Goal: Communication & Community: Answer question/provide support

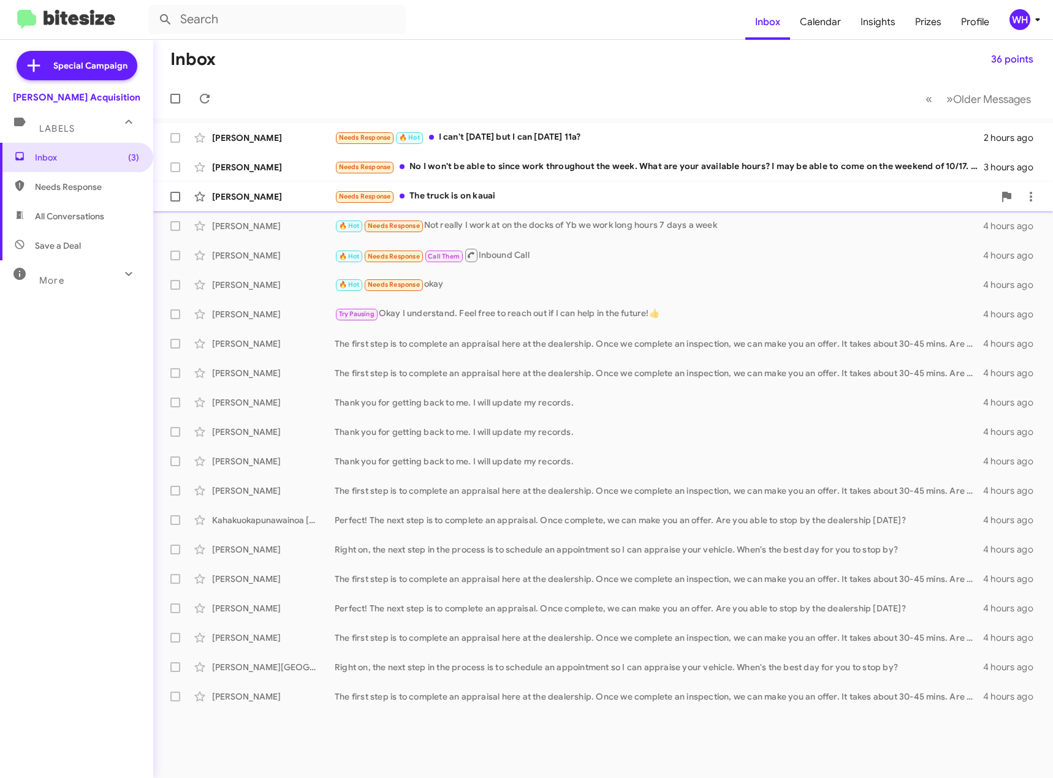
drag, startPoint x: 264, startPoint y: 192, endPoint x: 255, endPoint y: 196, distance: 10.1
click at [264, 192] on div "[PERSON_NAME]" at bounding box center [273, 197] width 123 height 12
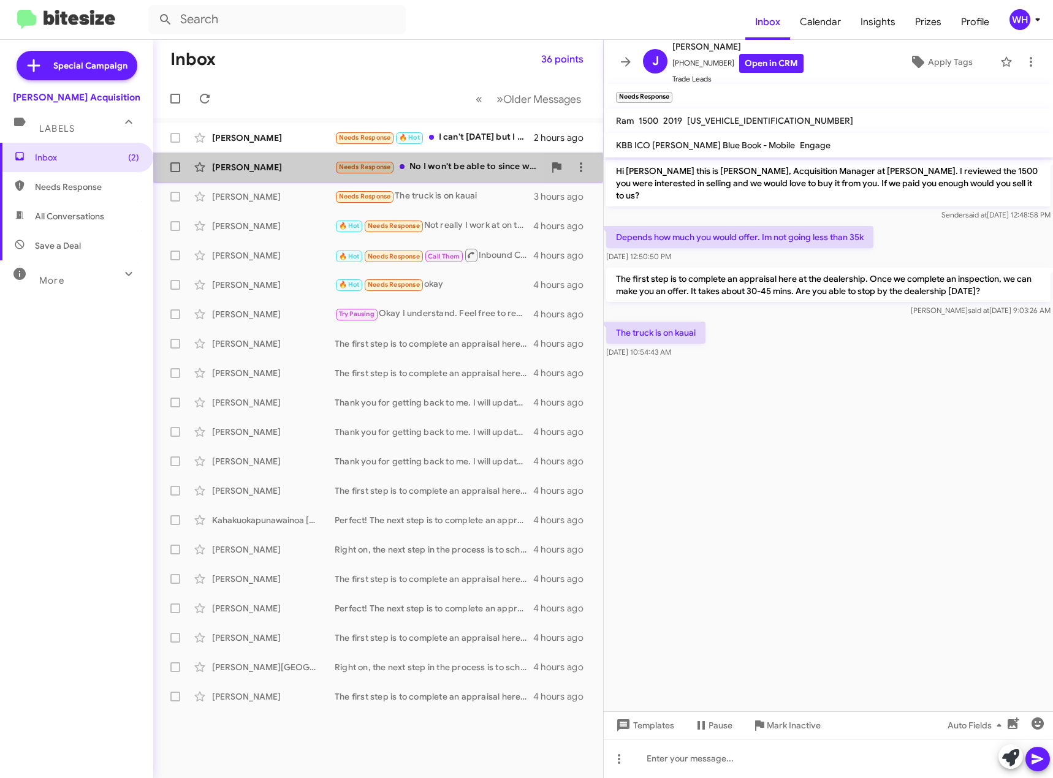
click at [262, 177] on div "[PERSON_NAME] Needs Response No I won't be able to since work throughout the we…" at bounding box center [378, 167] width 430 height 25
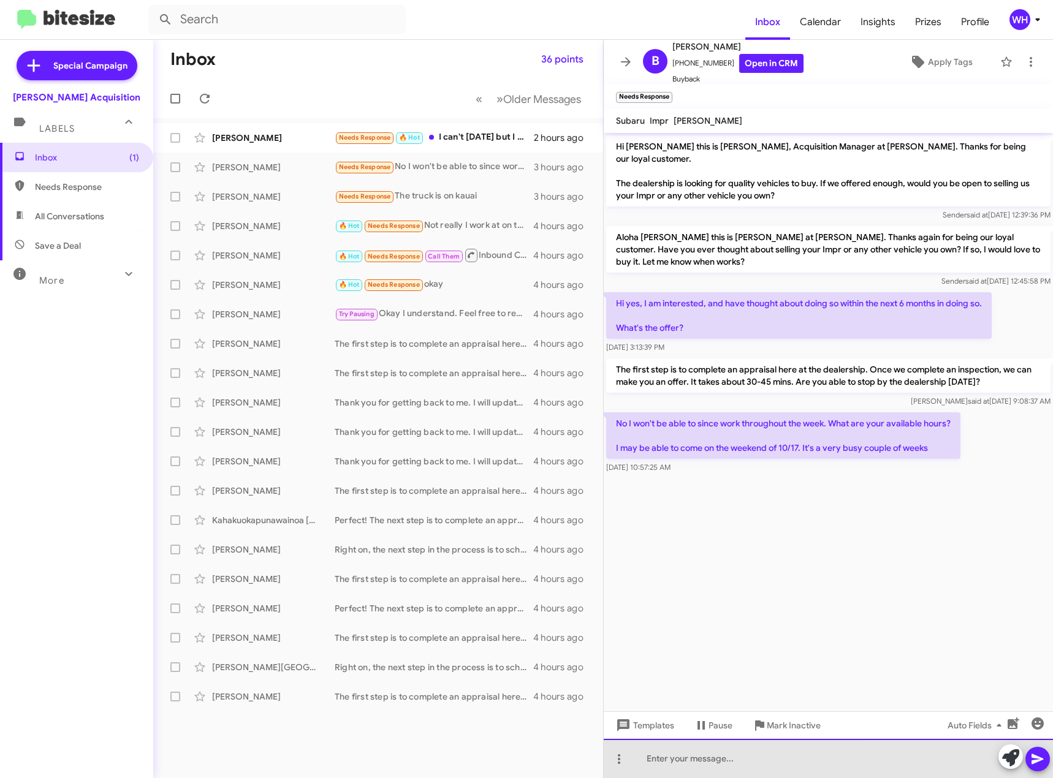
click at [724, 762] on div at bounding box center [828, 758] width 449 height 39
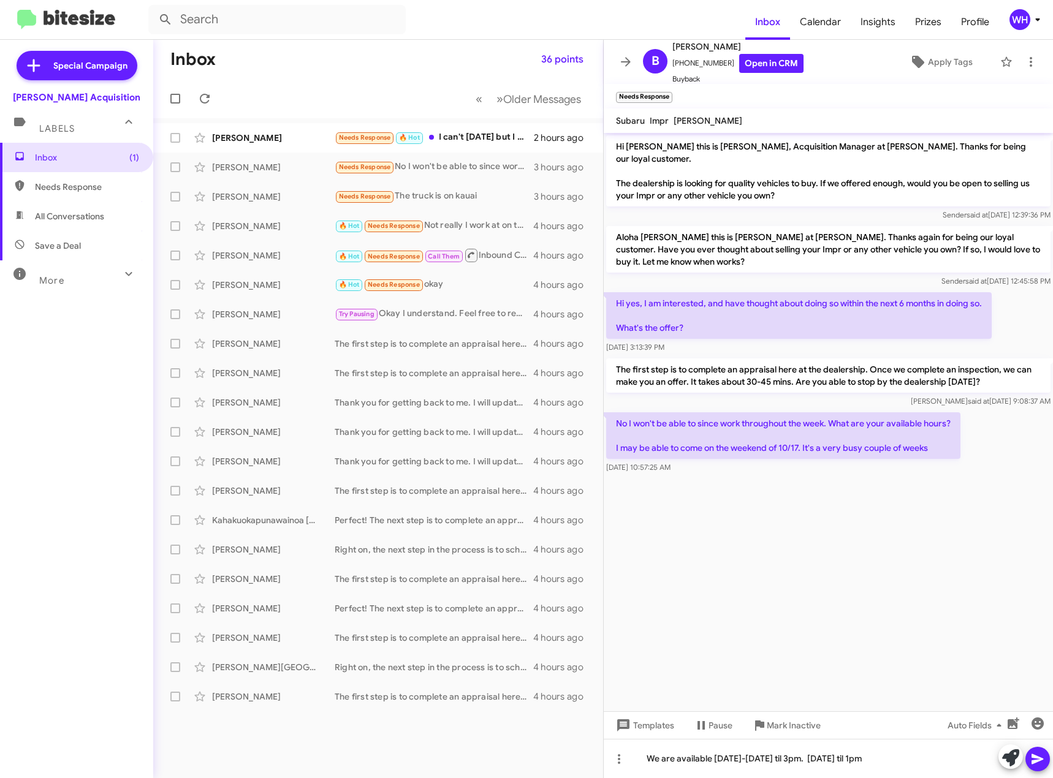
click at [1033, 760] on icon at bounding box center [1037, 759] width 15 height 15
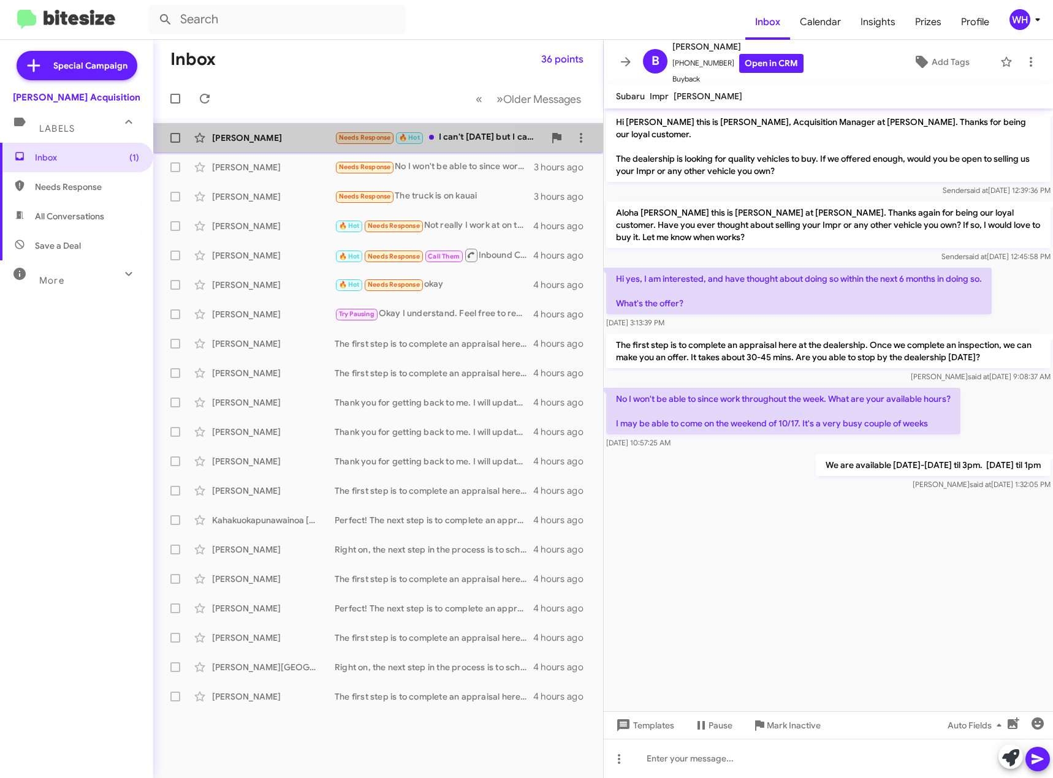
click at [249, 137] on div "[PERSON_NAME]" at bounding box center [273, 138] width 123 height 12
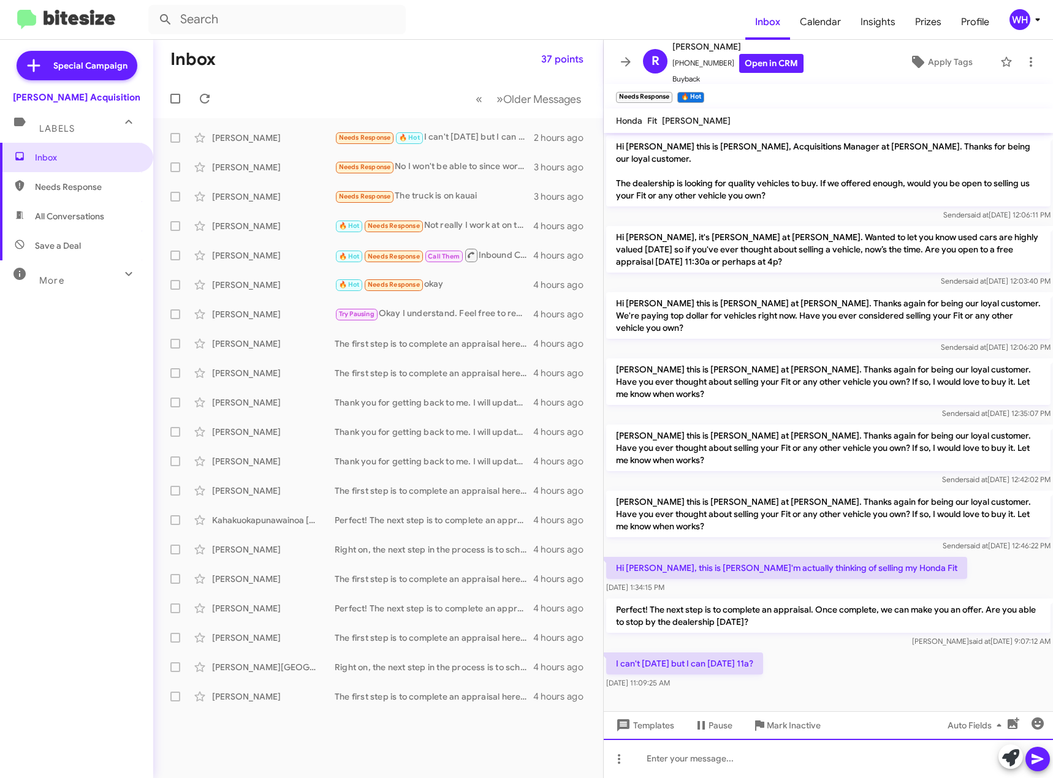
click at [674, 748] on div at bounding box center [828, 758] width 449 height 39
click at [1037, 767] on span at bounding box center [1037, 759] width 15 height 25
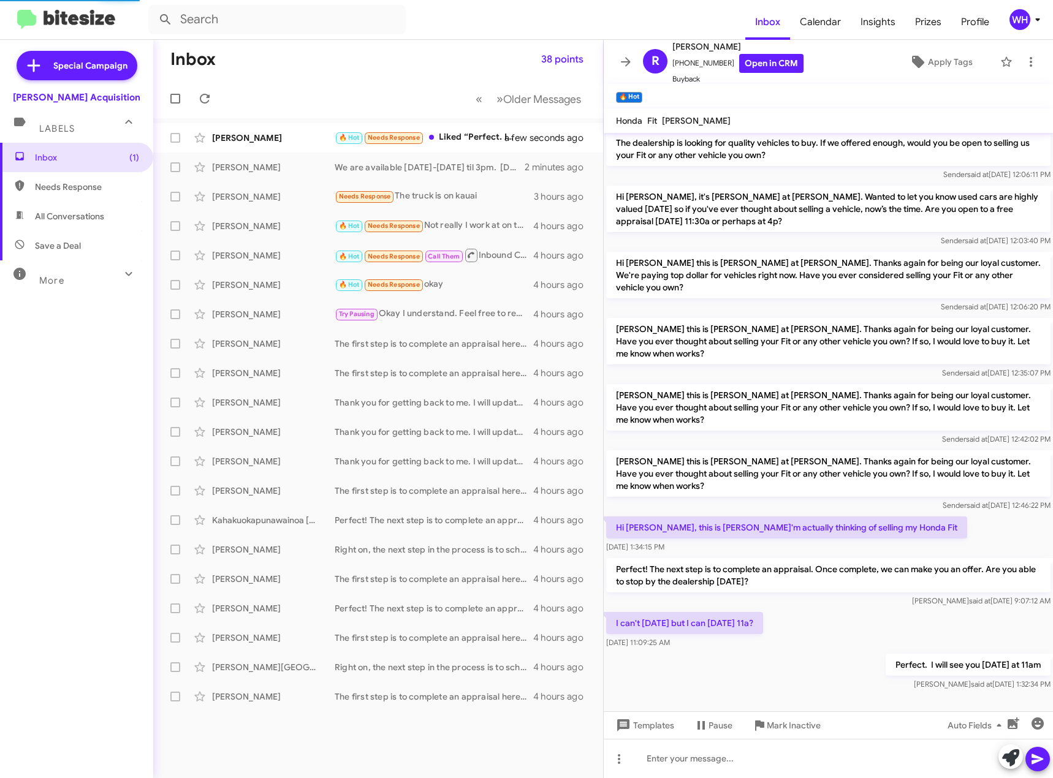
scroll to position [85, 0]
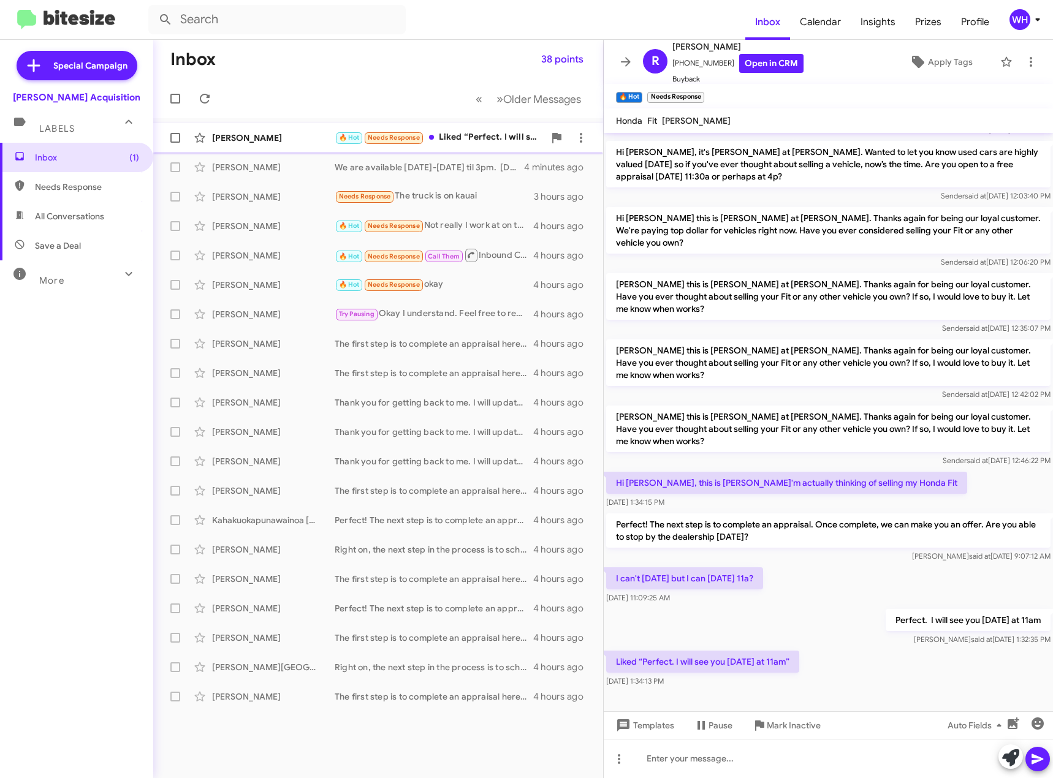
click at [246, 135] on div "[PERSON_NAME]" at bounding box center [273, 138] width 123 height 12
click at [766, 63] on link "Open in CRM" at bounding box center [771, 63] width 64 height 19
click at [679, 759] on div at bounding box center [828, 758] width 449 height 39
click at [1038, 764] on icon at bounding box center [1037, 759] width 15 height 15
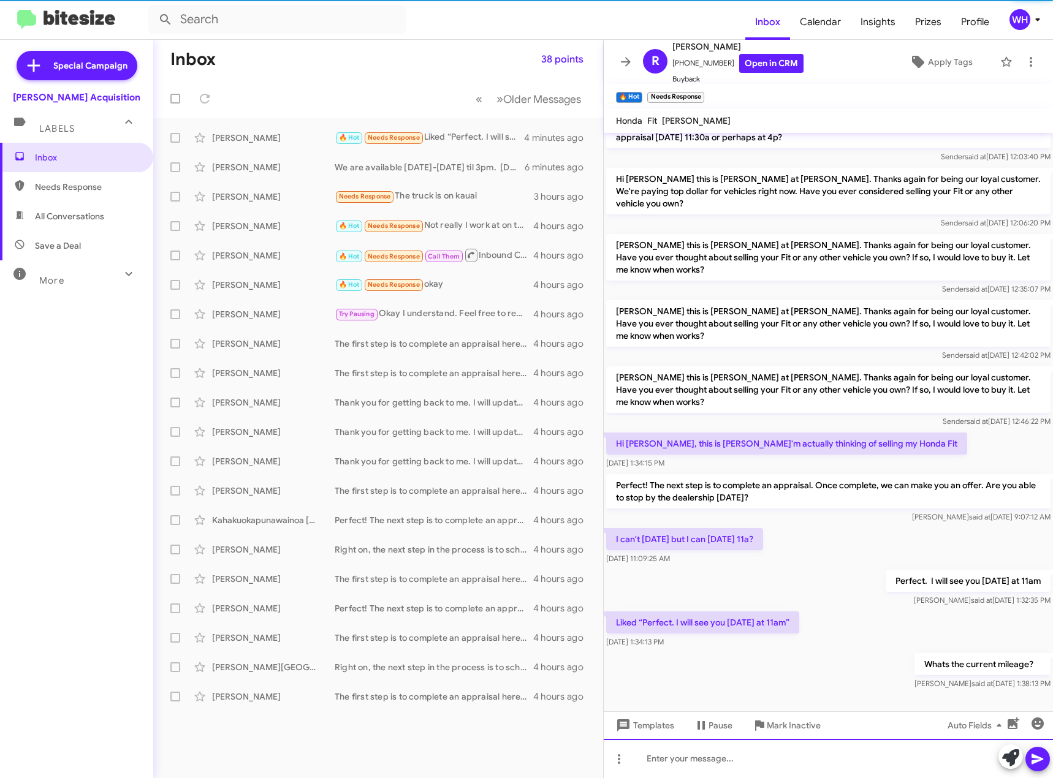
scroll to position [130, 0]
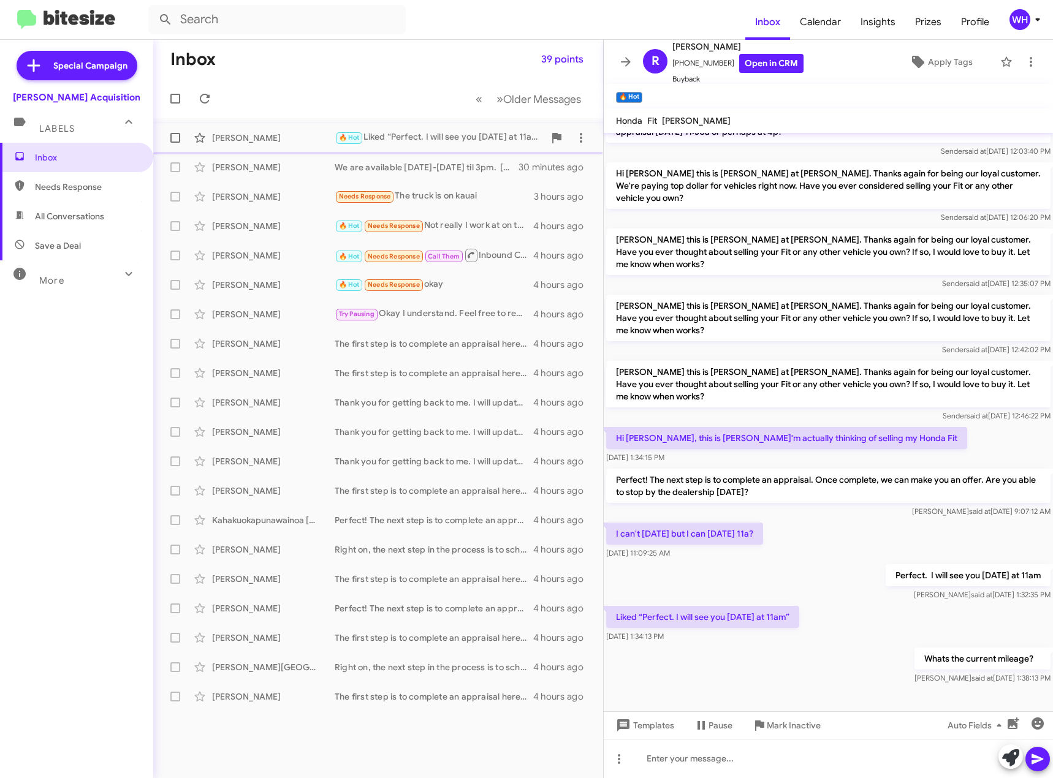
click at [252, 137] on div "[PERSON_NAME]" at bounding box center [273, 138] width 123 height 12
click at [214, 22] on input "text" at bounding box center [276, 19] width 257 height 29
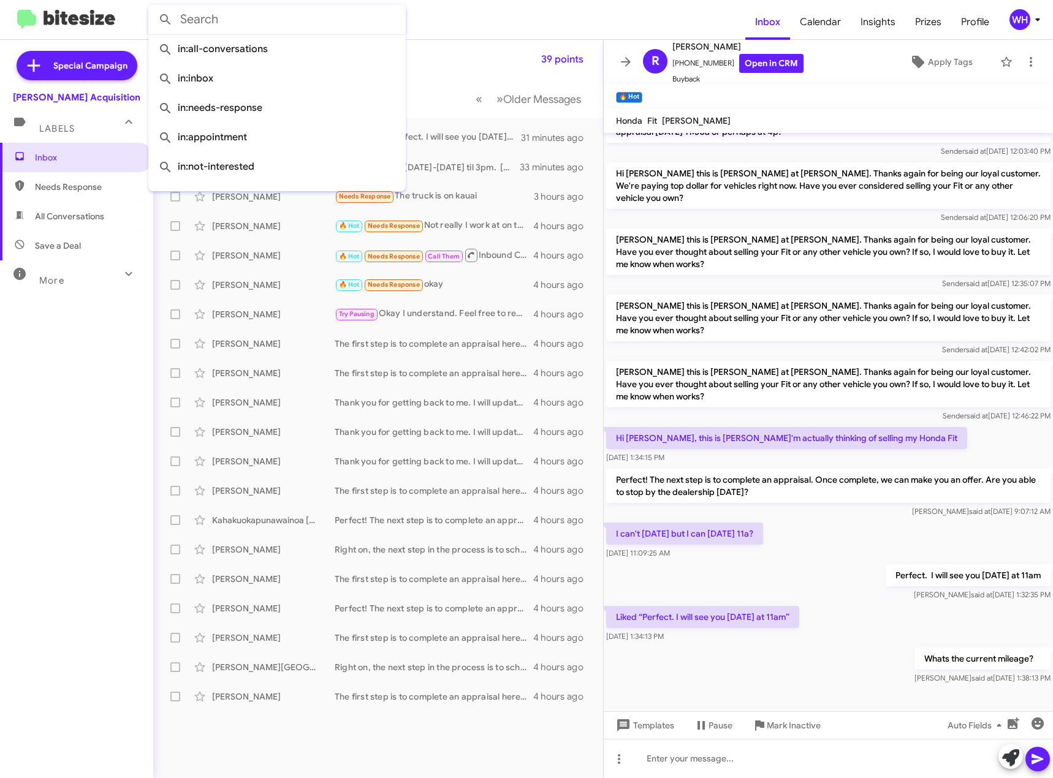
paste input "6692919728"
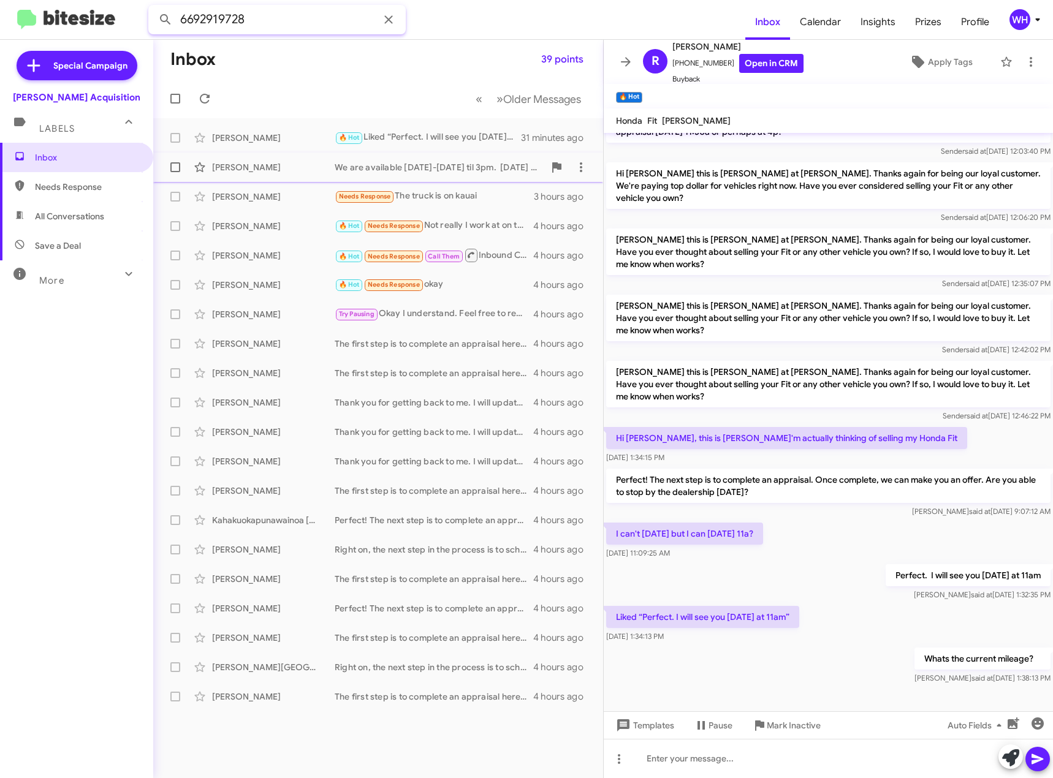
type input "6692919728"
click at [153, 7] on button at bounding box center [165, 19] width 25 height 25
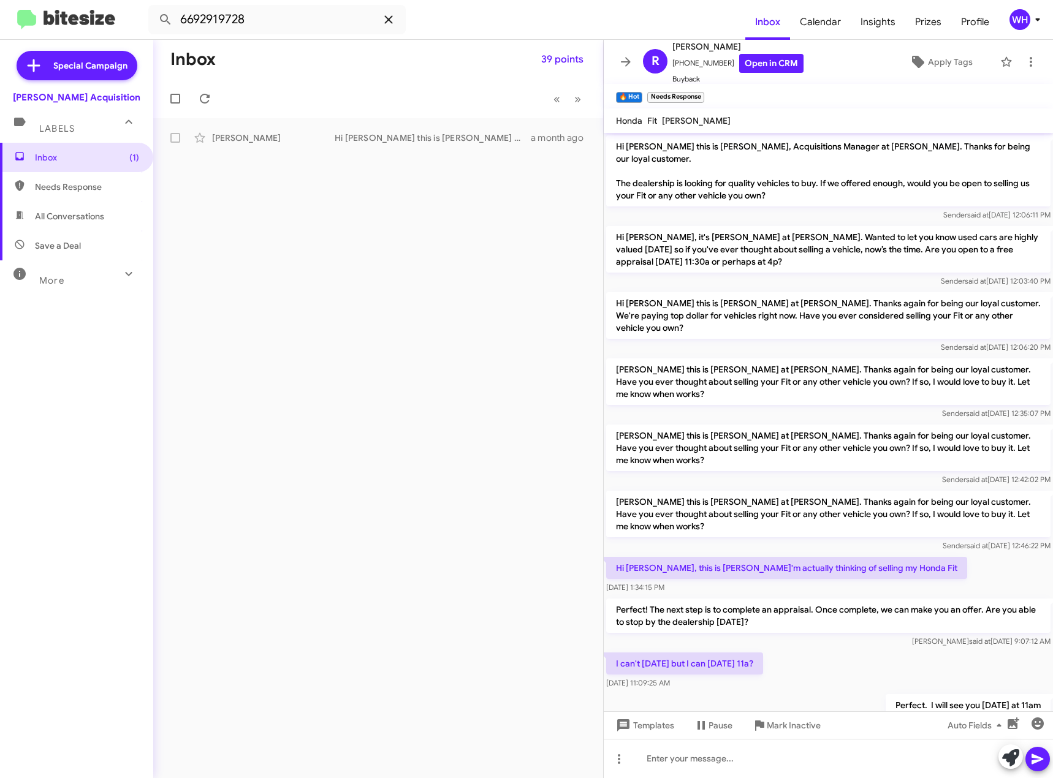
click at [387, 21] on icon at bounding box center [388, 19] width 8 height 8
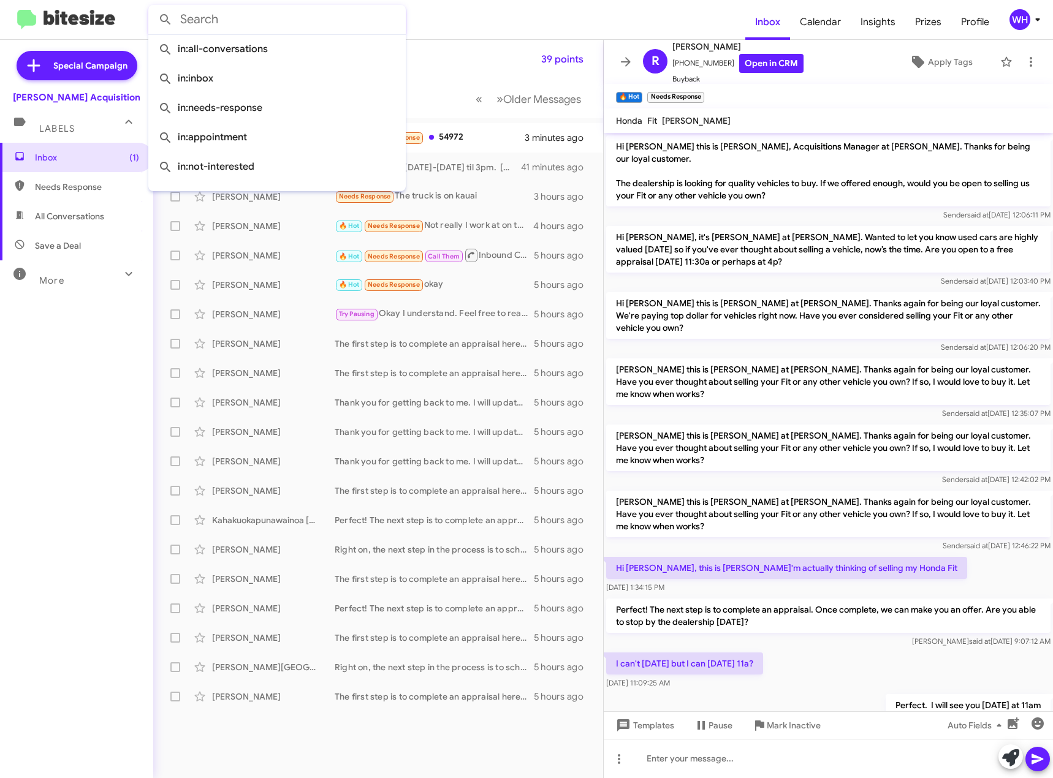
click at [449, 51] on mat-toolbar-row "Inbox 39 points" at bounding box center [378, 59] width 450 height 39
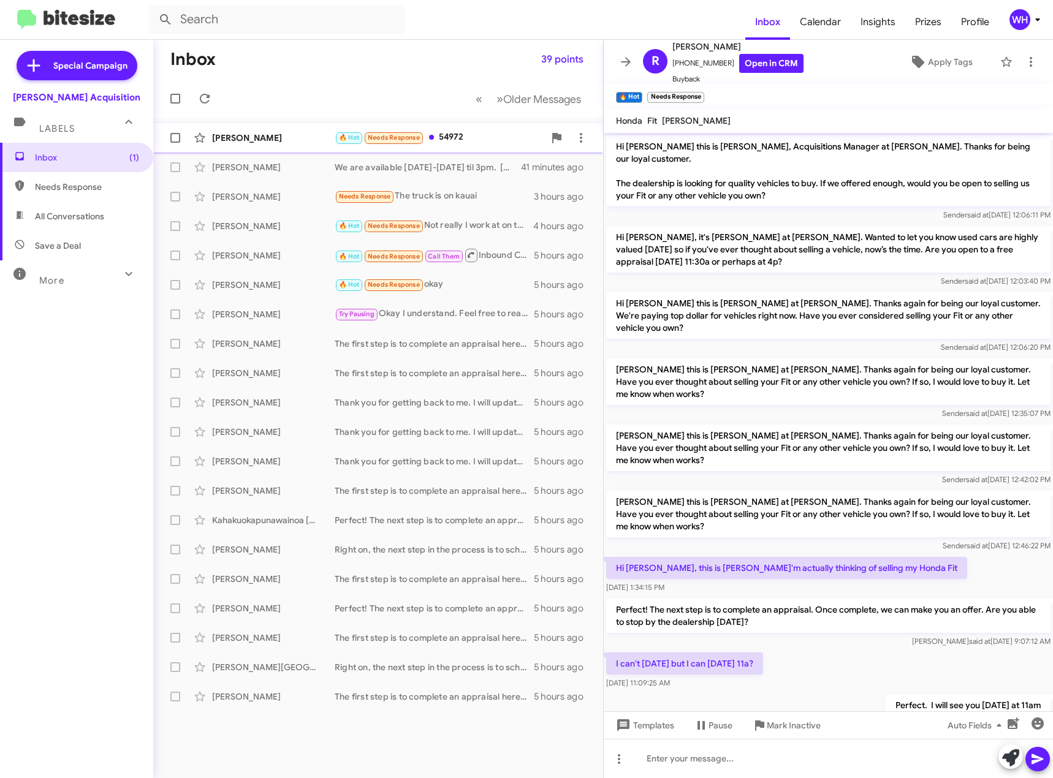
click at [434, 141] on div "🔥 Hot Needs Response 54972" at bounding box center [440, 138] width 210 height 14
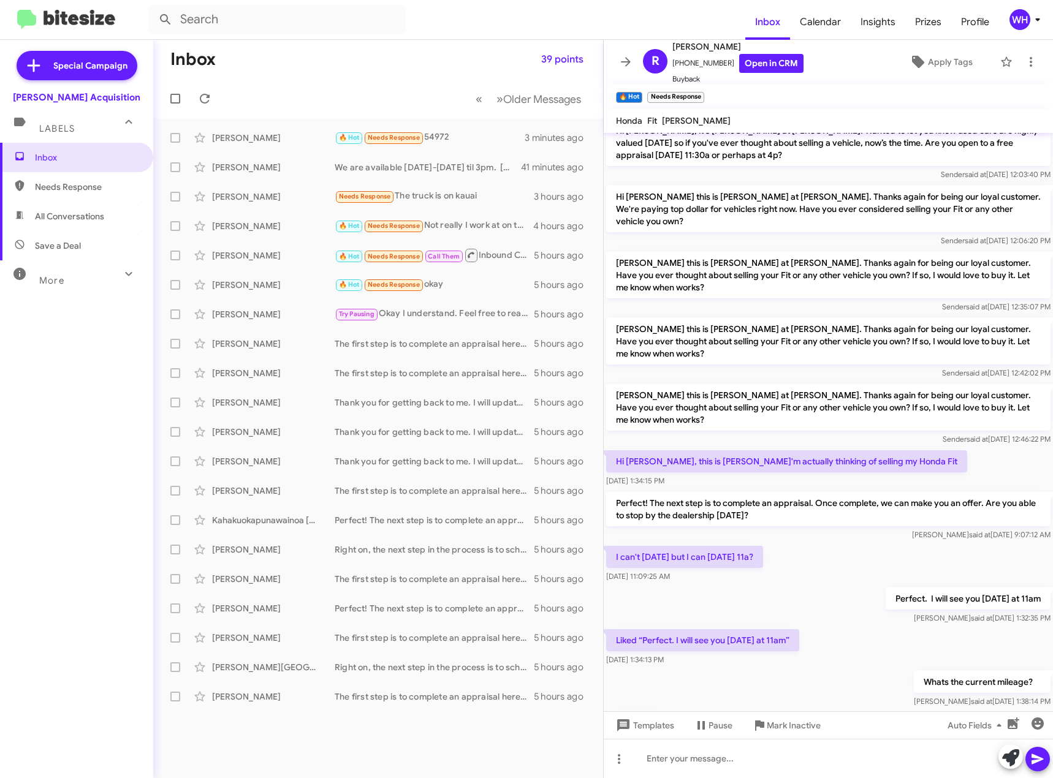
scroll to position [175, 0]
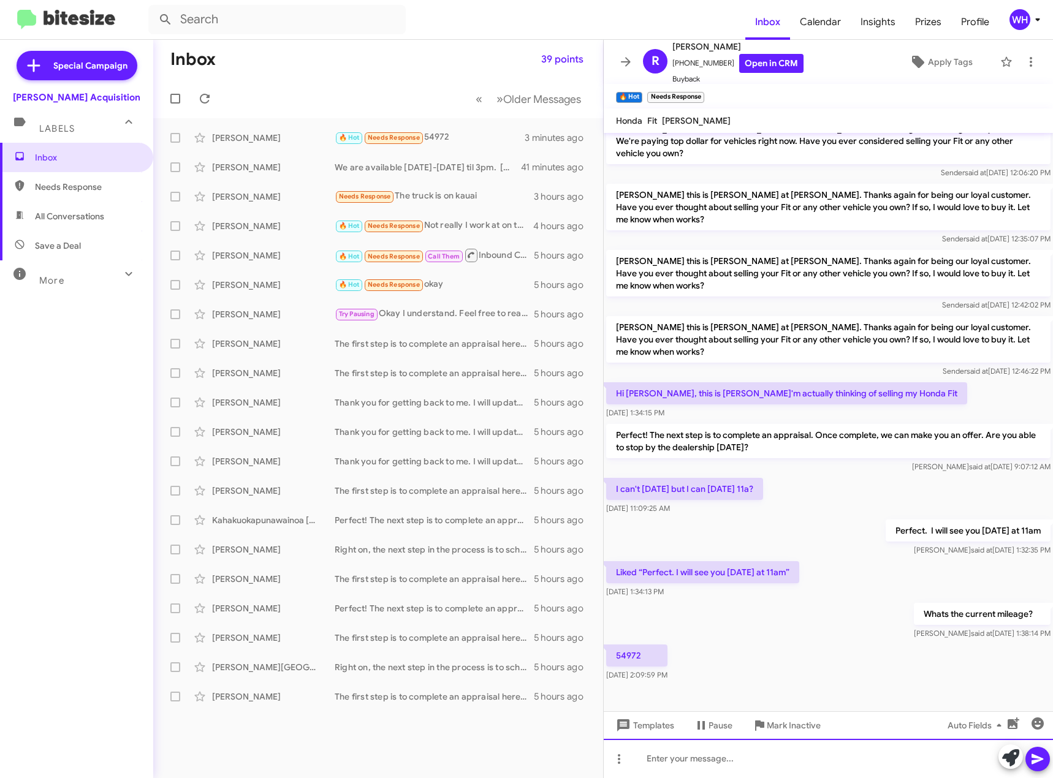
click at [704, 767] on div at bounding box center [828, 758] width 449 height 39
click at [1032, 758] on icon at bounding box center [1038, 760] width 12 height 10
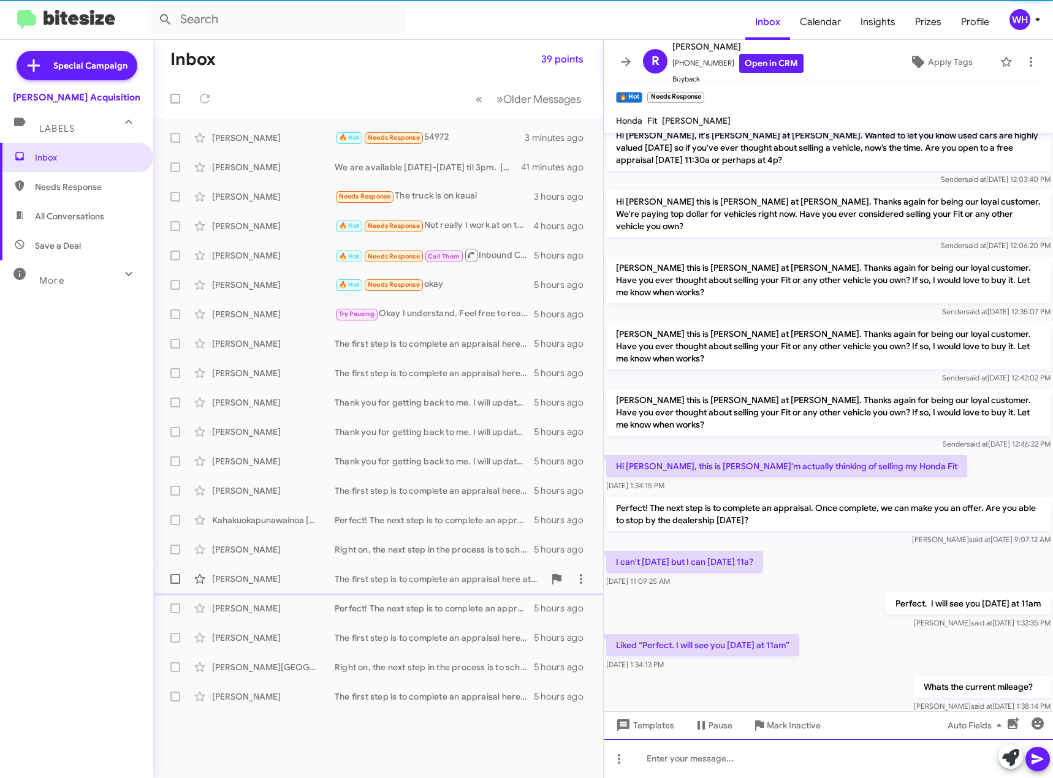
scroll to position [219, 0]
